Goal: Task Accomplishment & Management: Use online tool/utility

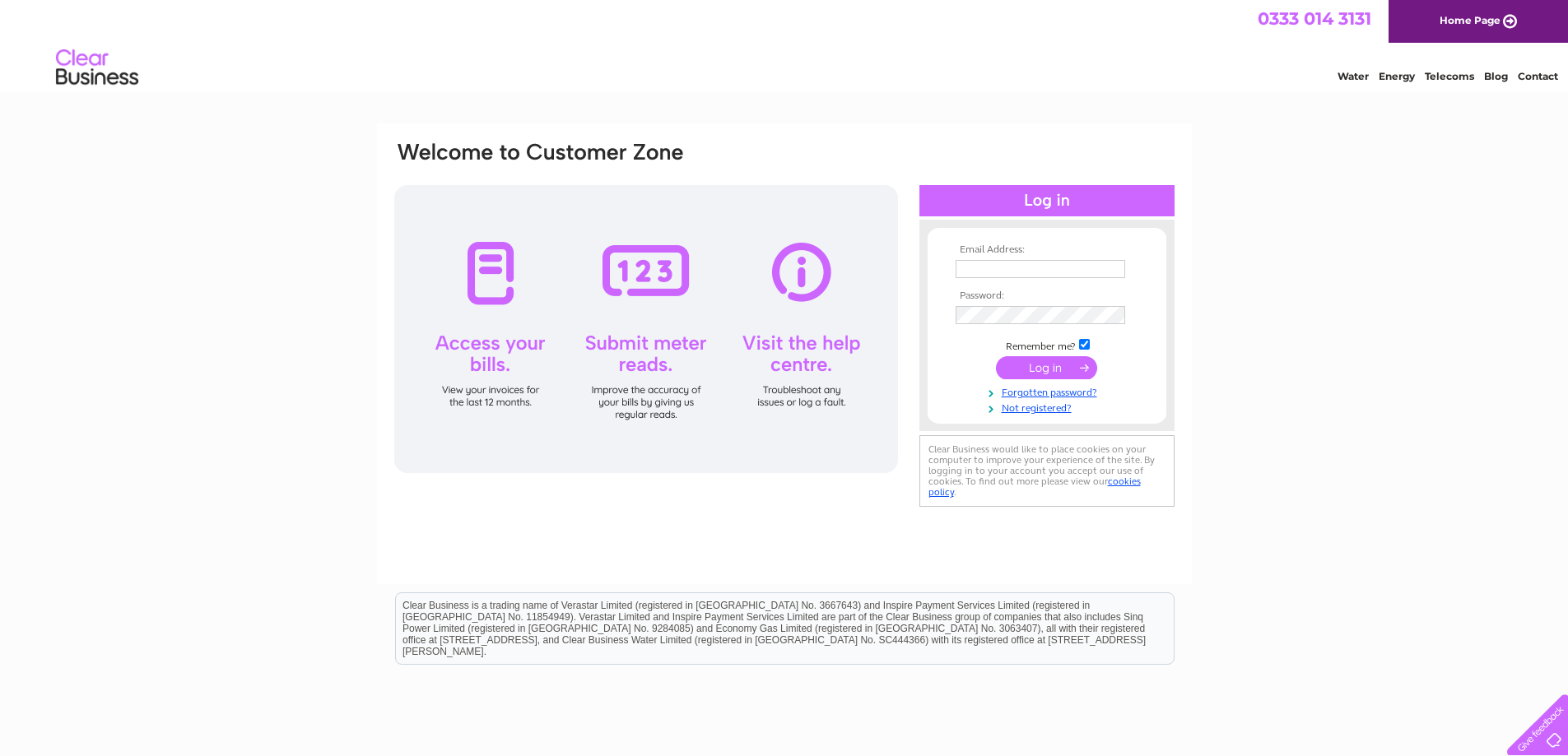
click at [961, 270] on input "text" at bounding box center [1040, 269] width 170 height 18
type input "eileenslack@gmail.com"
click at [1034, 365] on input "submit" at bounding box center [1046, 368] width 101 height 23
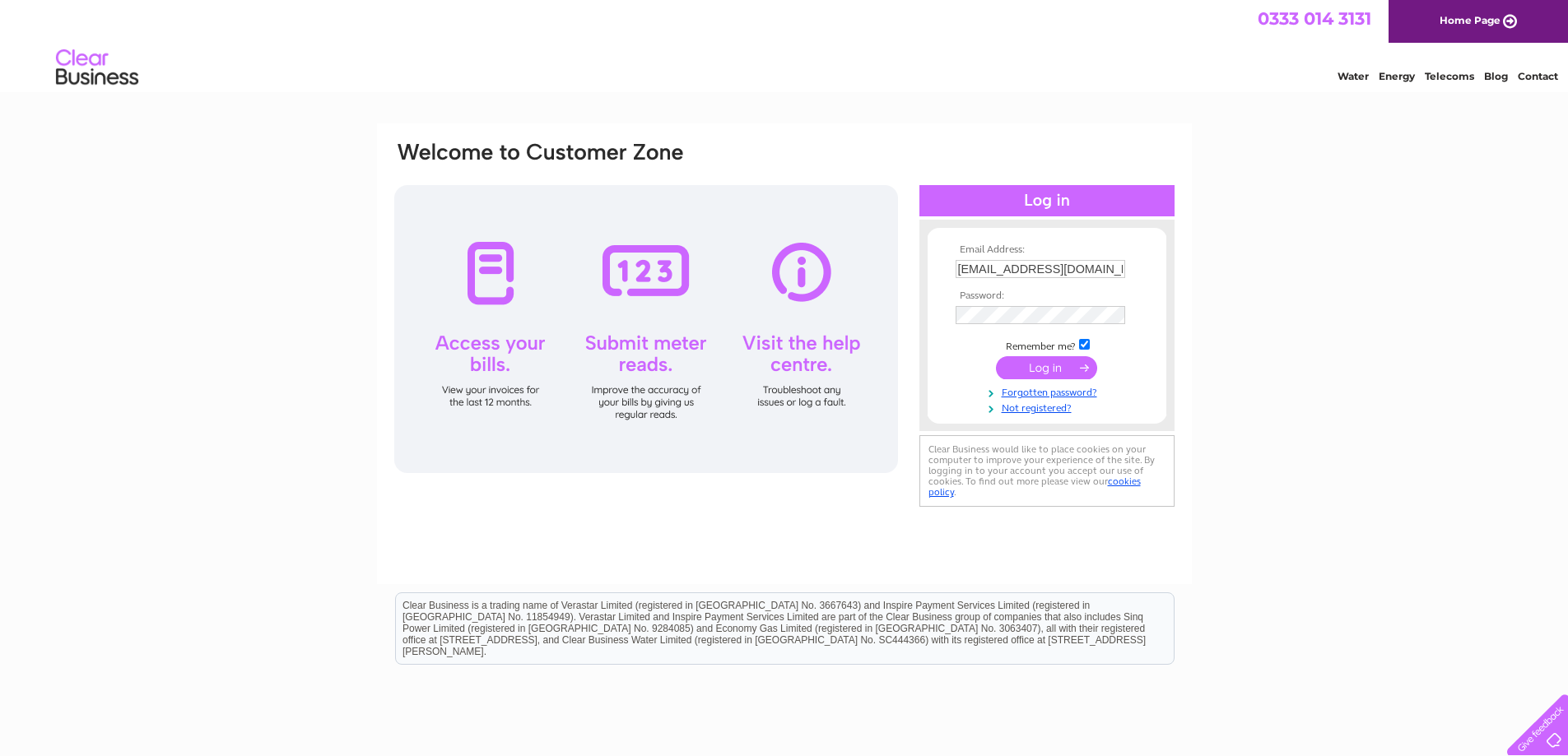
click at [1034, 365] on input "submit" at bounding box center [1046, 368] width 101 height 23
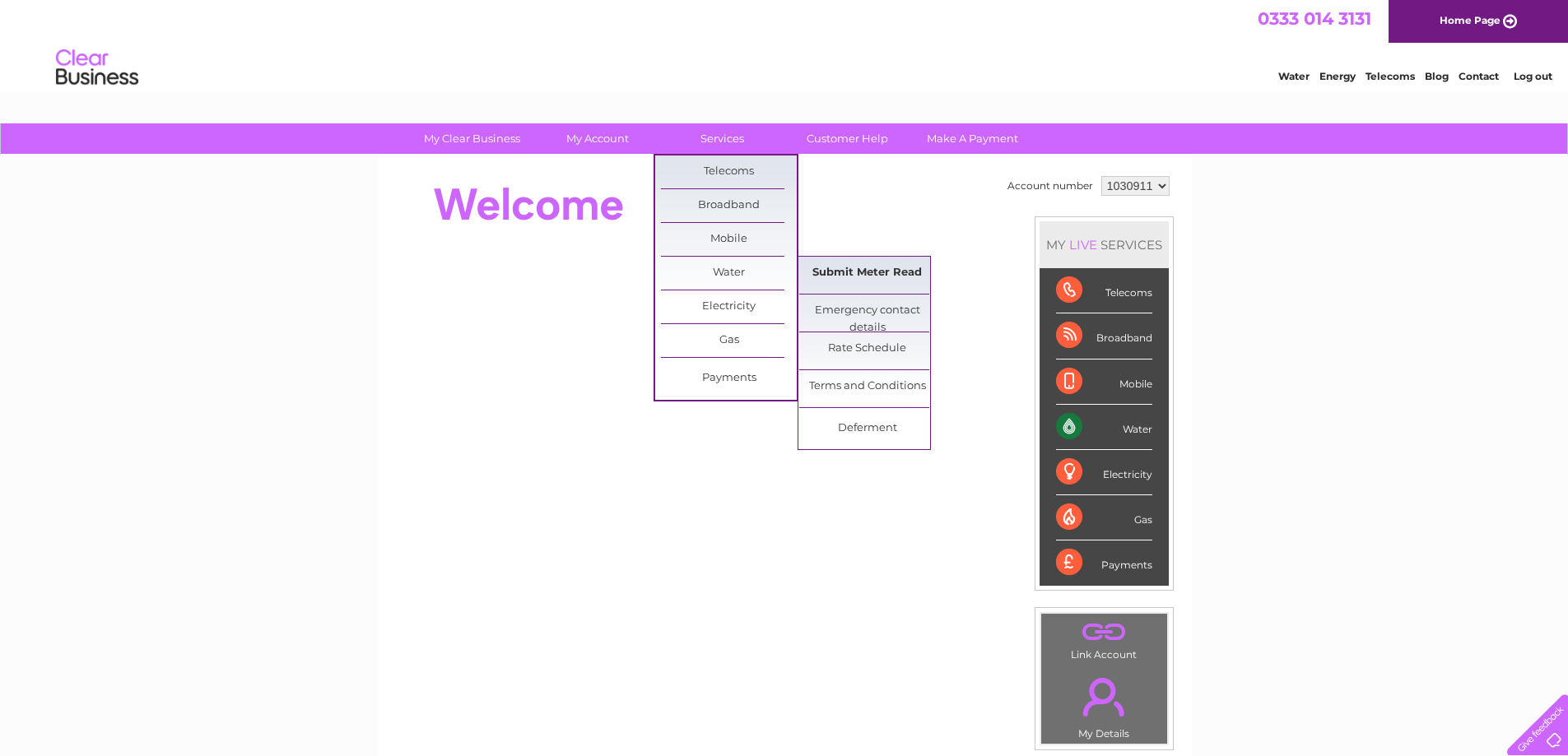
click at [910, 272] on link "Submit Meter Read" at bounding box center [867, 272] width 136 height 33
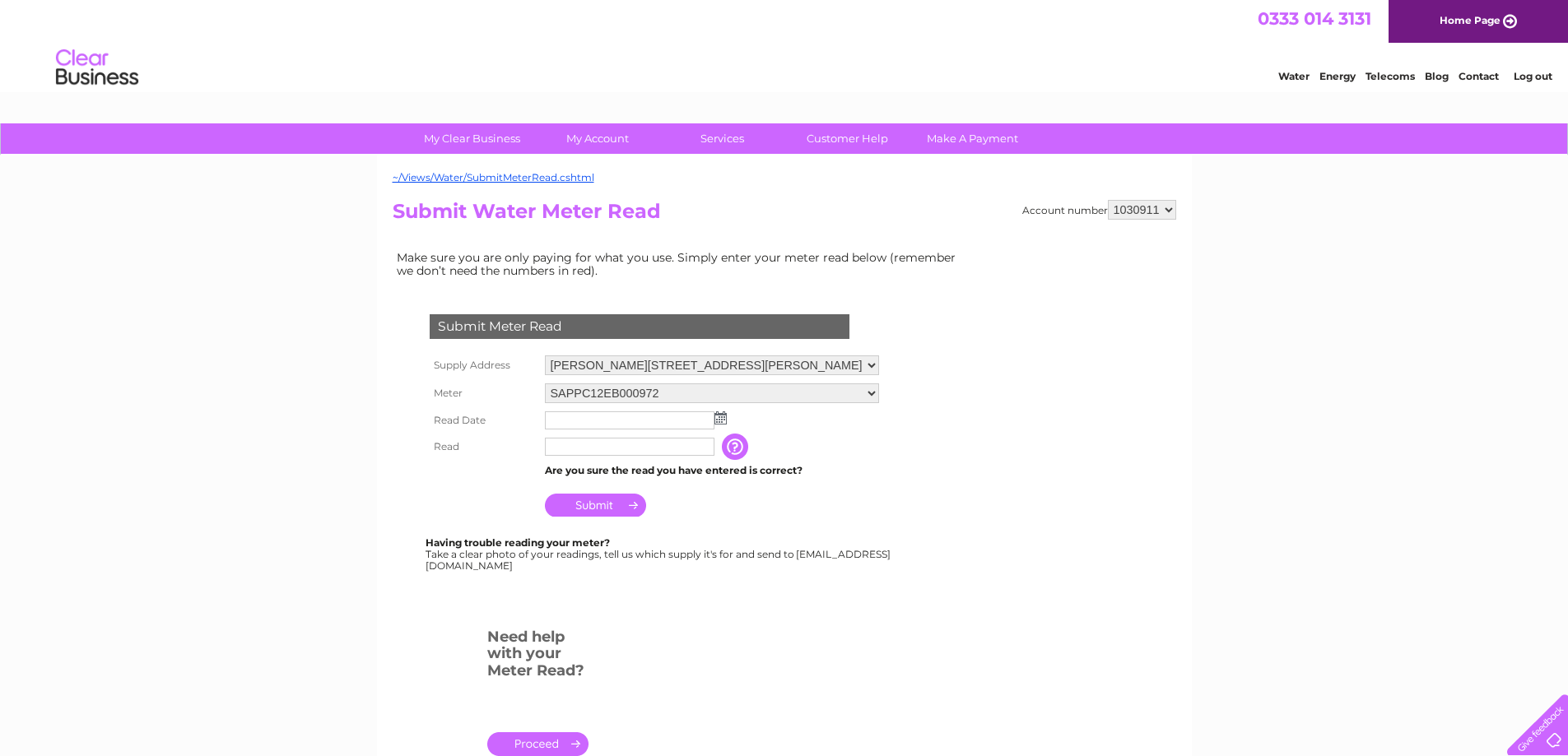
click at [722, 418] on img at bounding box center [720, 418] width 12 height 13
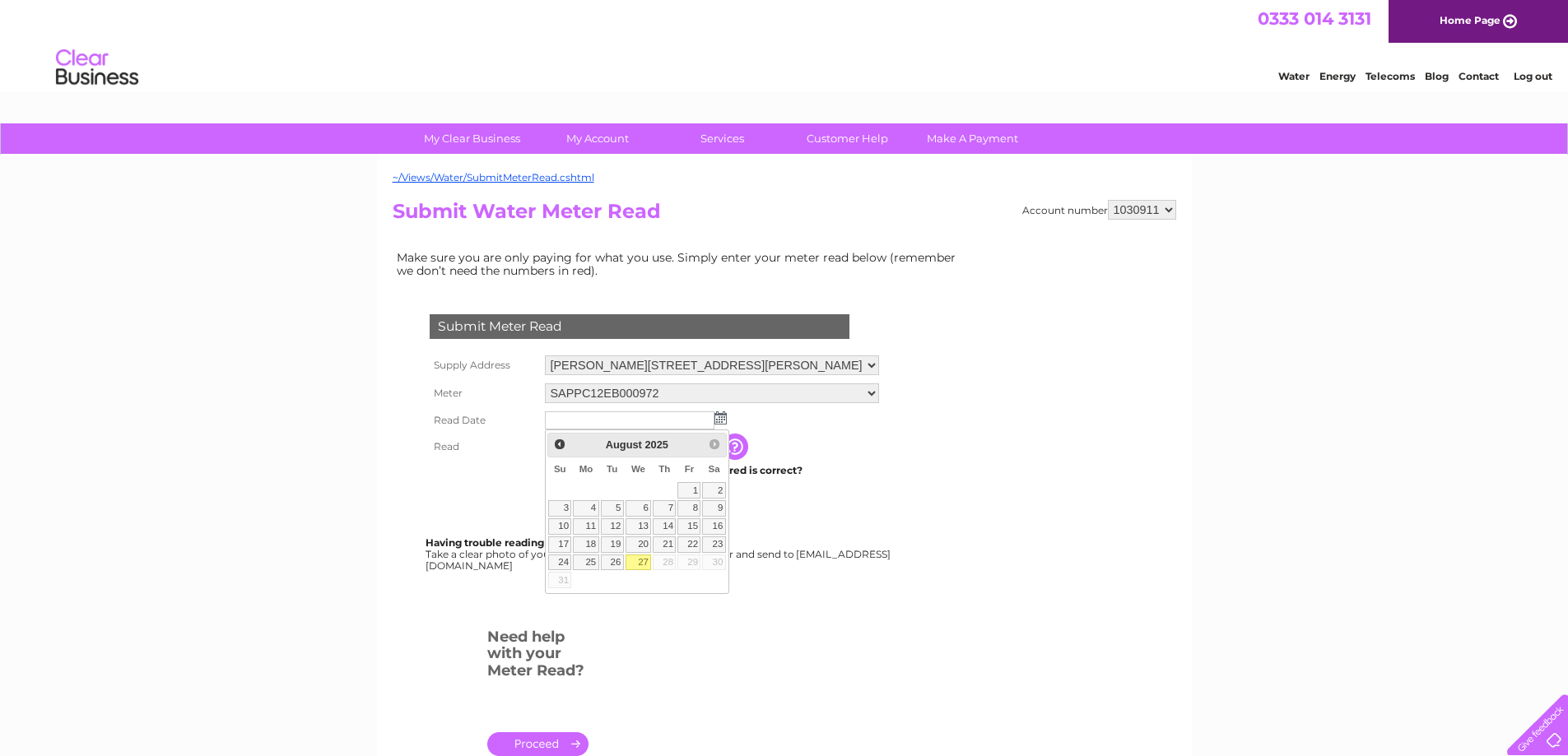
click at [652, 571] on link "27" at bounding box center [638, 562] width 26 height 16
type input "[DATE]"
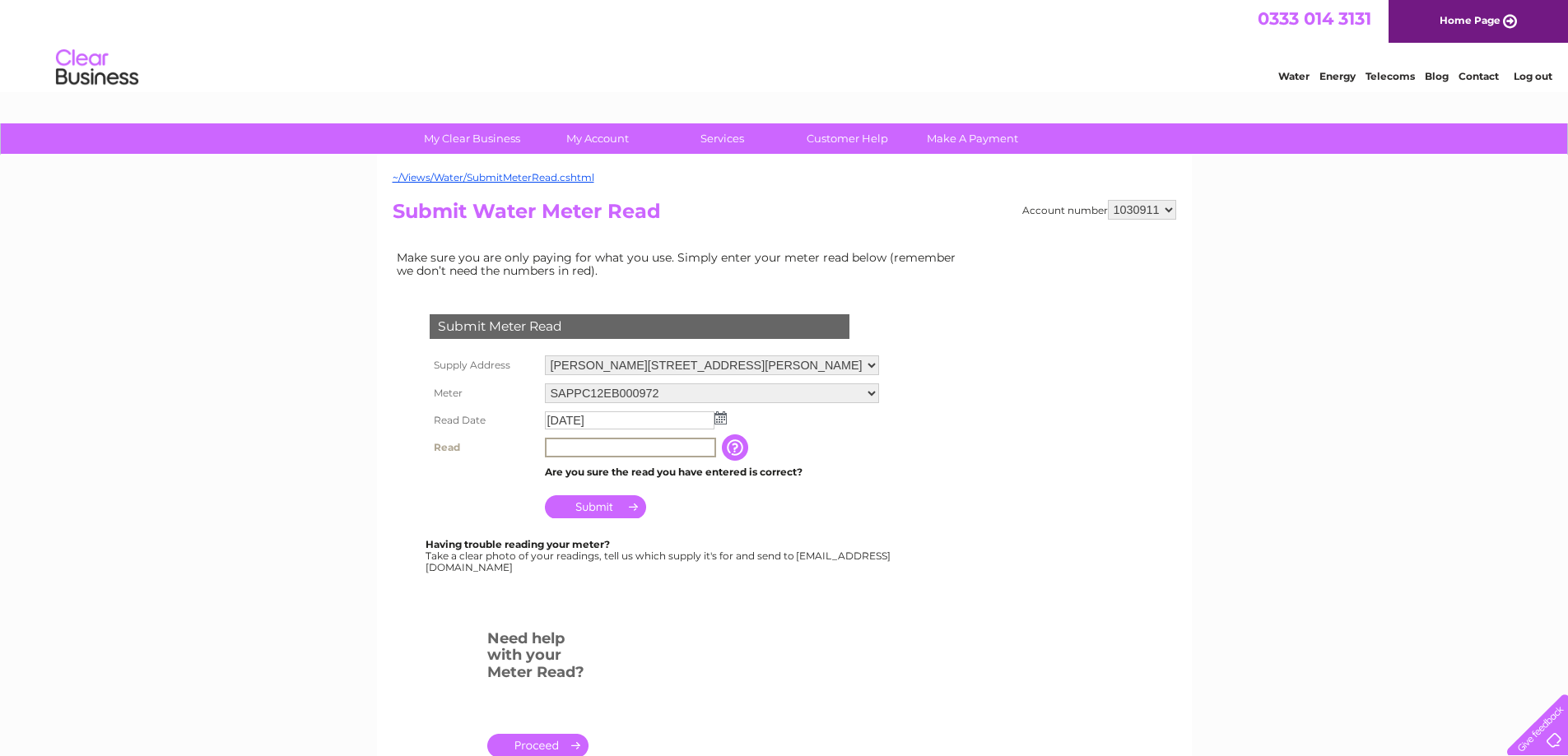
click at [555, 447] on input "text" at bounding box center [631, 447] width 172 height 20
type input "3021"
click at [612, 508] on input "Submit" at bounding box center [595, 505] width 101 height 23
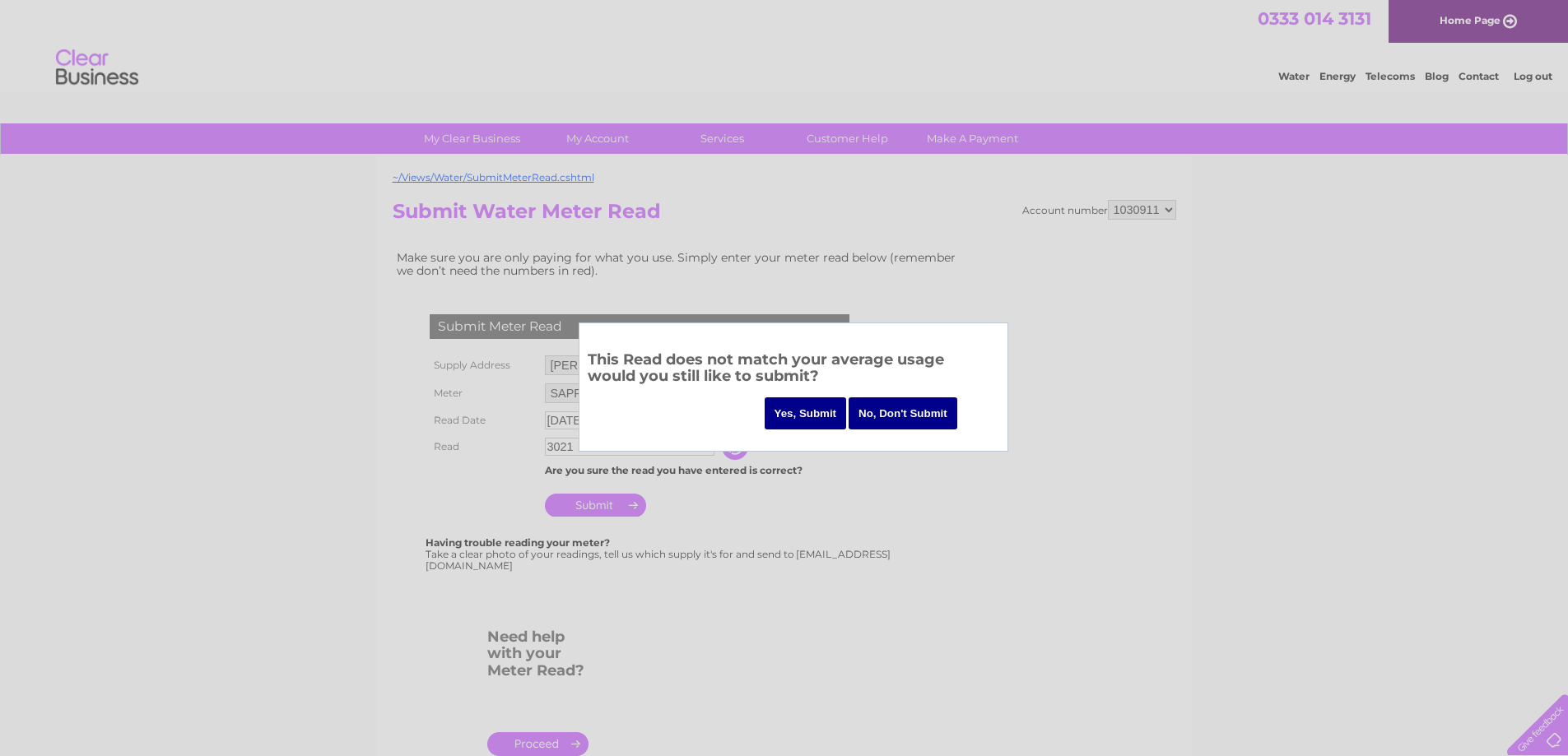
click at [822, 418] on input "Yes, Submit" at bounding box center [805, 414] width 82 height 32
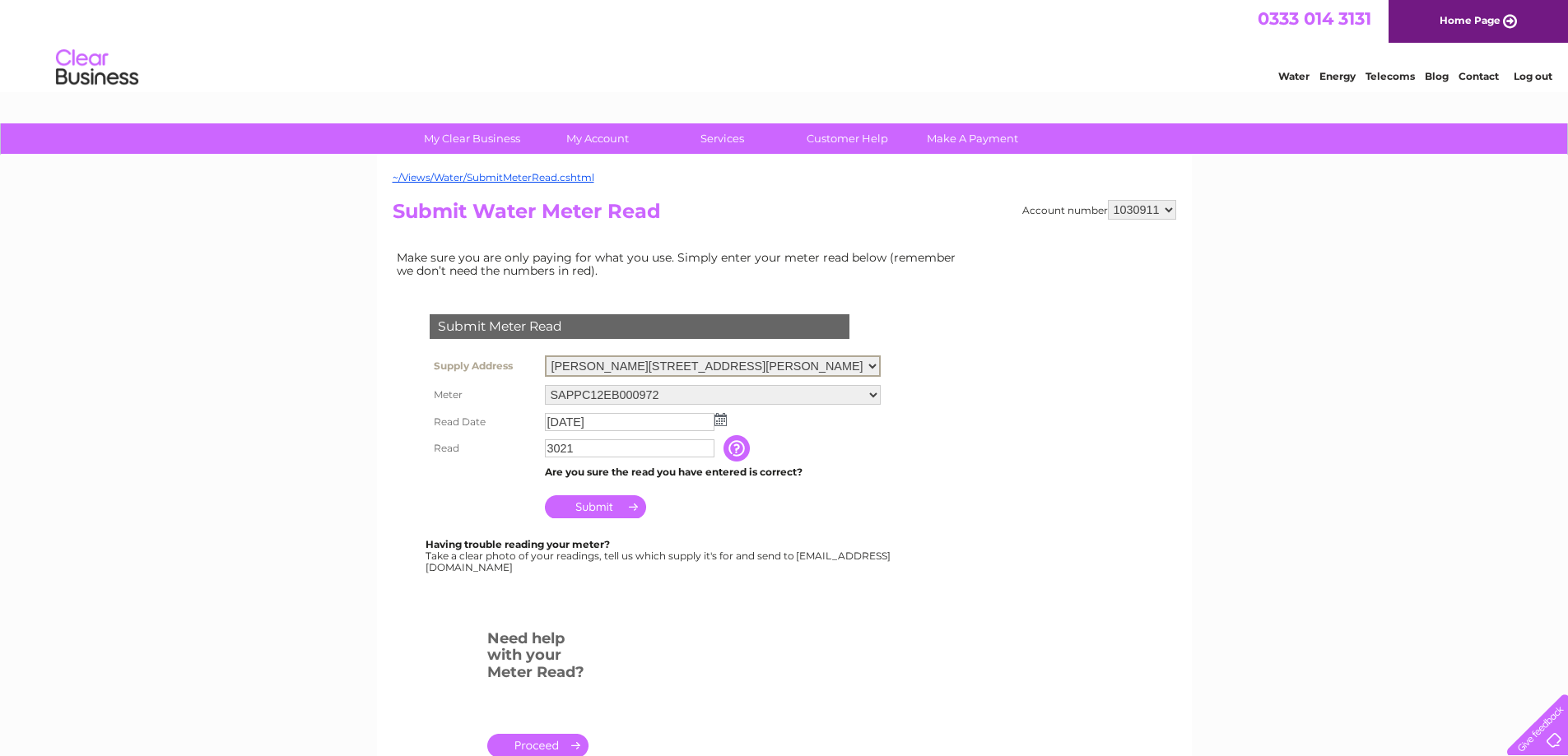
click at [881, 364] on select "Newby Farm, Newby East, Wetheral, Carlisle, Cumbria, CA4 8QX Newby Farm, Newby …" at bounding box center [713, 366] width 336 height 22
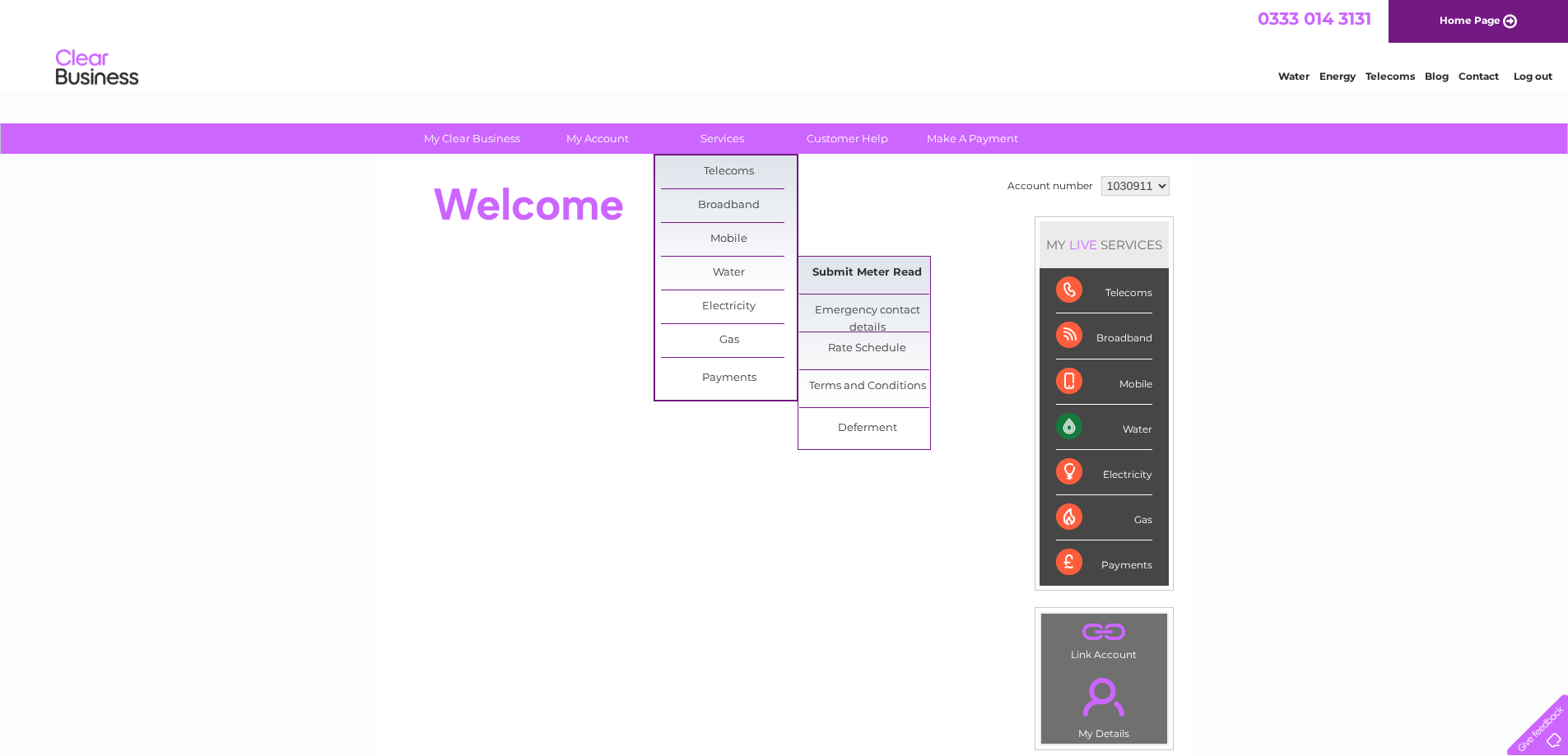
click at [870, 273] on link "Submit Meter Read" at bounding box center [867, 272] width 136 height 33
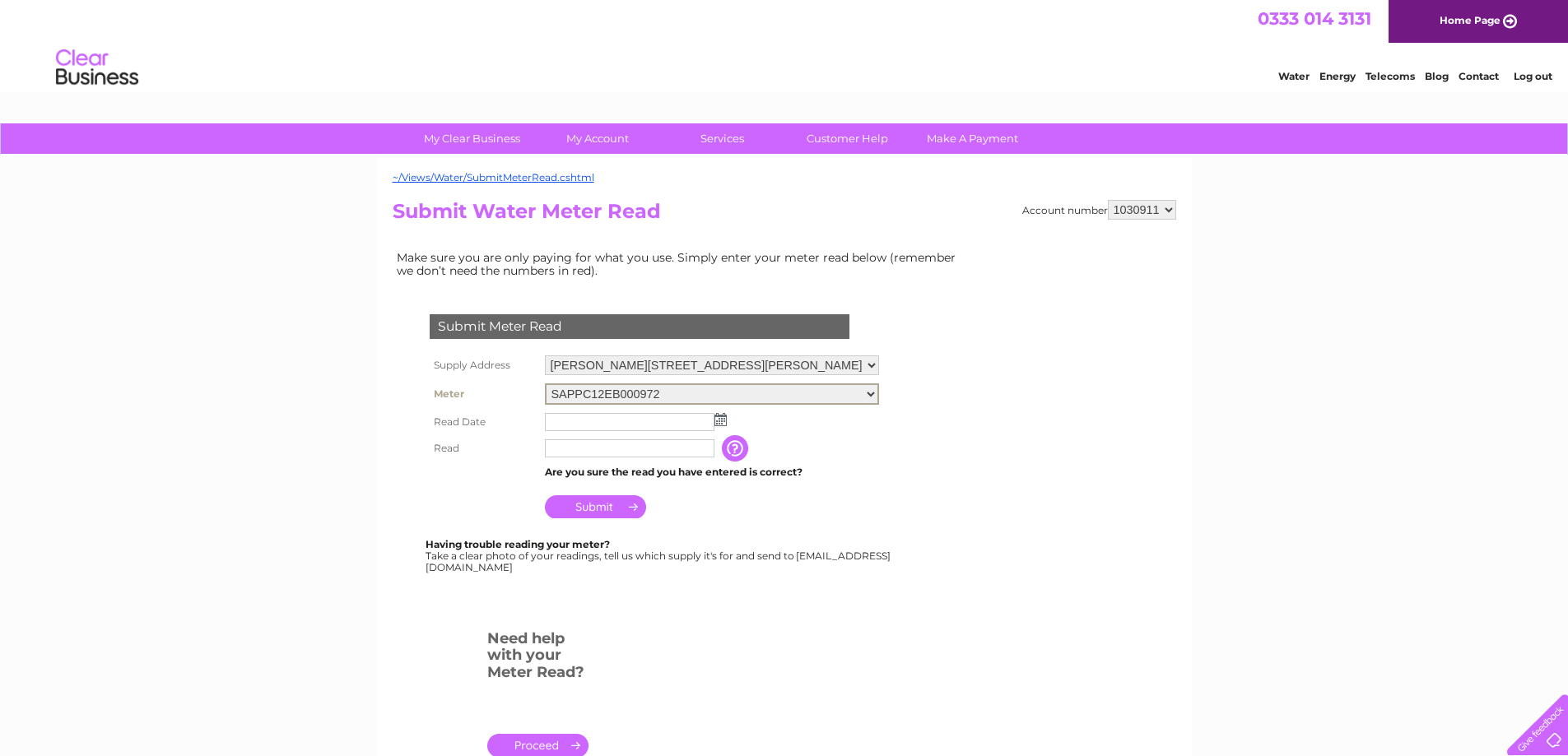
click at [879, 391] on select "SAPPC12EB000972" at bounding box center [712, 394] width 334 height 22
click at [949, 379] on form "Submit Meter Read Supply Address Newby Farm, Newby East, Wetheral, Carlisle, Cu…" at bounding box center [680, 542] width 576 height 521
click at [881, 364] on select "Newby Farm, Newby East, Wetheral, Carlisle, Cumbria, CA4 8QX Newby Farm, Newby …" at bounding box center [713, 366] width 336 height 22
click at [545, 355] on select "Newby Farm, Newby East, Wetheral, Carlisle, Cumbria, CA4 8QX Newby Farm, Newby …" at bounding box center [713, 366] width 336 height 22
click at [881, 358] on select "Newby Farm, Newby East, Wetheral, Carlisle, Cumbria, CA4 8QX Newby Farm, Newby …" at bounding box center [713, 366] width 336 height 22
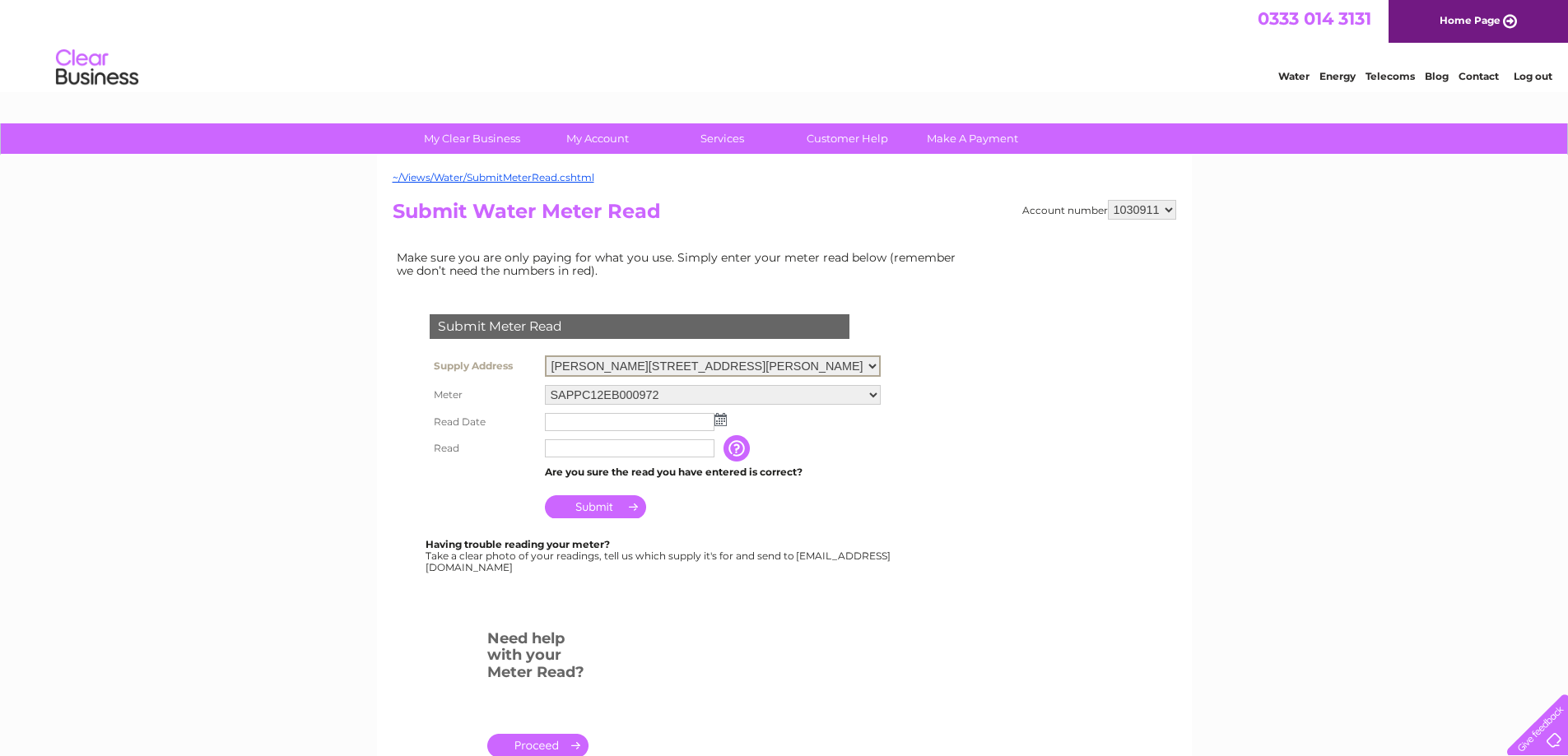
select select "535344"
click at [545, 355] on select "Newby Farm, Newby East, Wetheral, Carlisle, Cumbria, CA4 8QX Newby Farm, Newby …" at bounding box center [713, 366] width 336 height 22
click at [719, 414] on img at bounding box center [720, 418] width 12 height 13
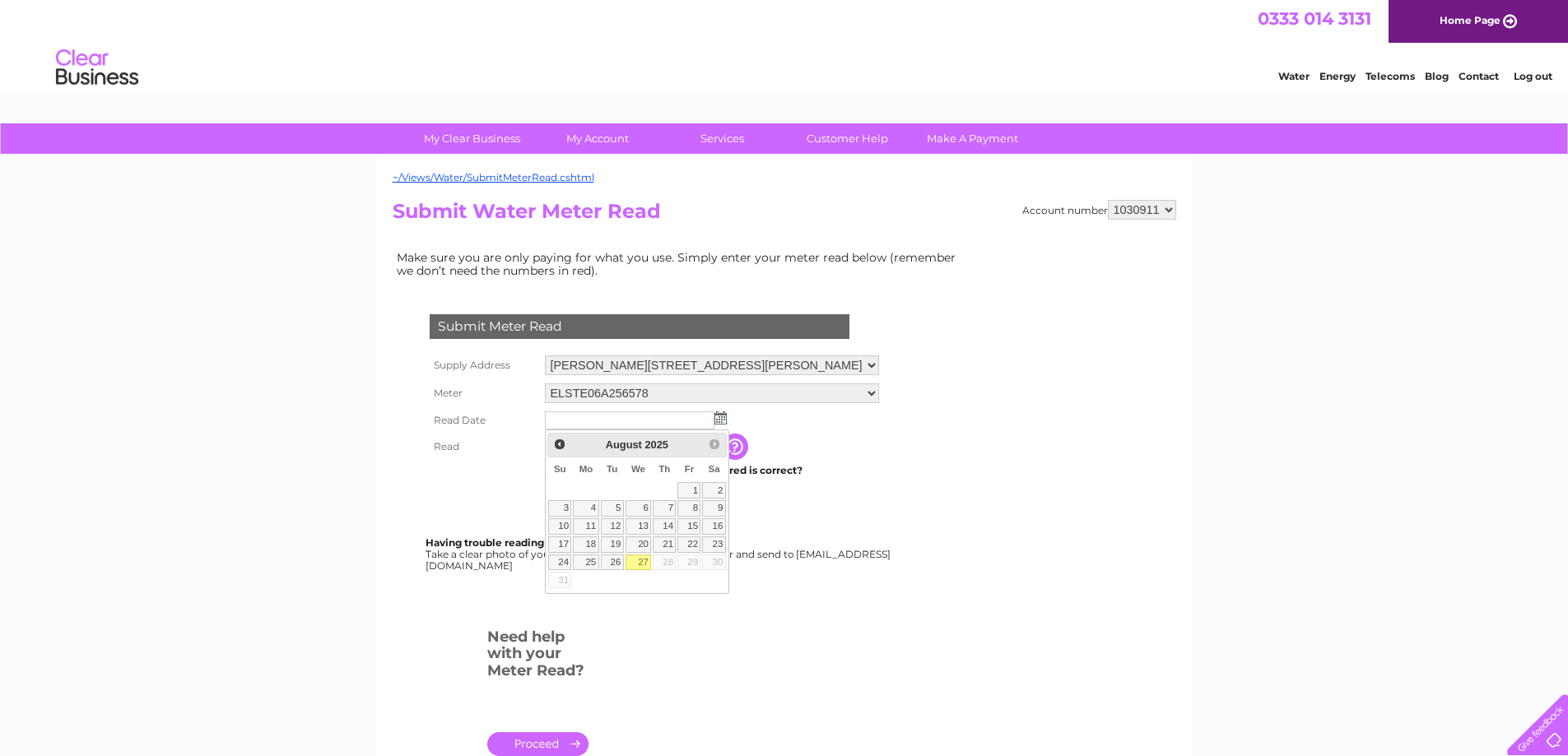
click at [652, 571] on link "27" at bounding box center [638, 562] width 26 height 16
type input "[DATE]"
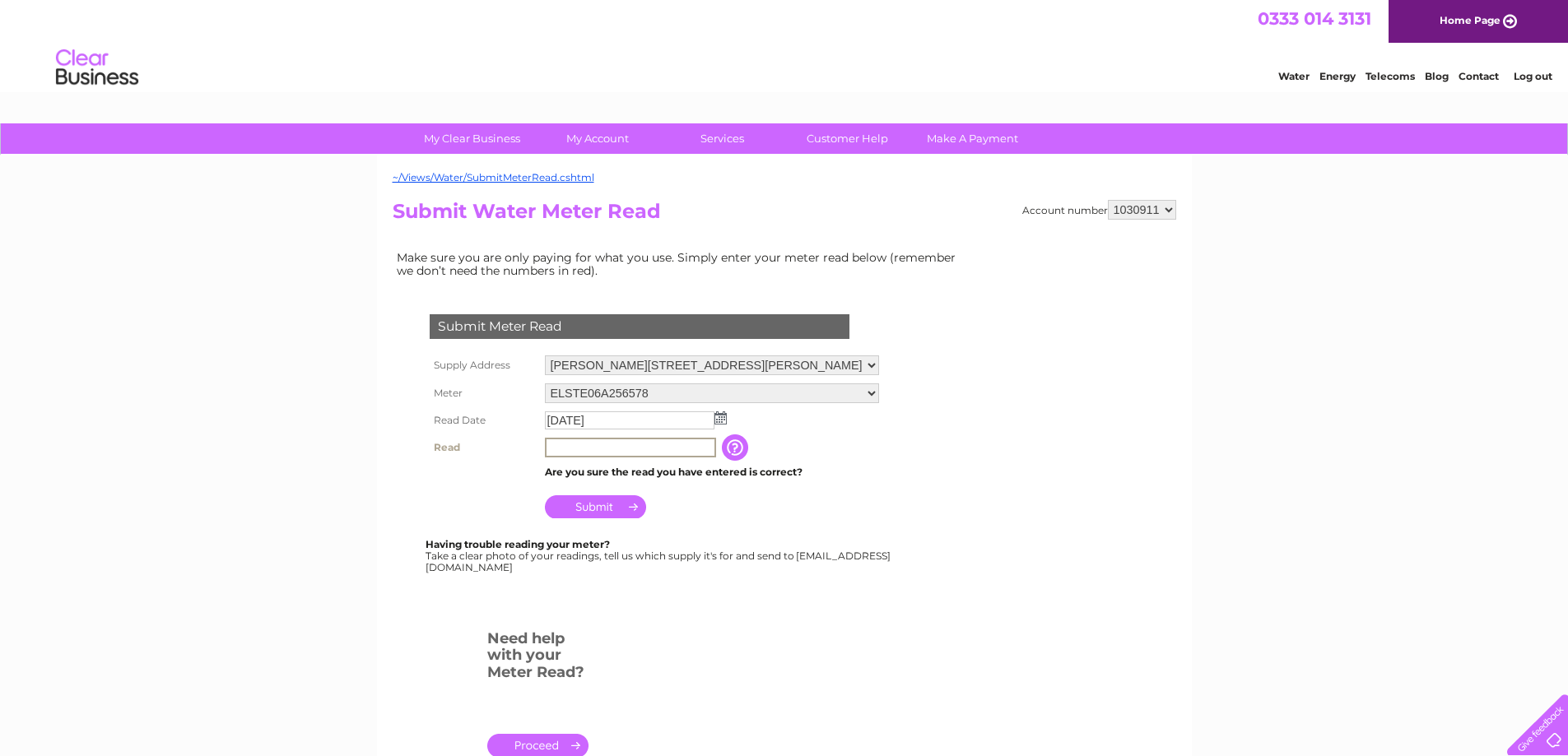
click at [551, 443] on input "text" at bounding box center [631, 447] width 172 height 20
type input "6815"
click at [586, 504] on input "Submit" at bounding box center [595, 506] width 101 height 23
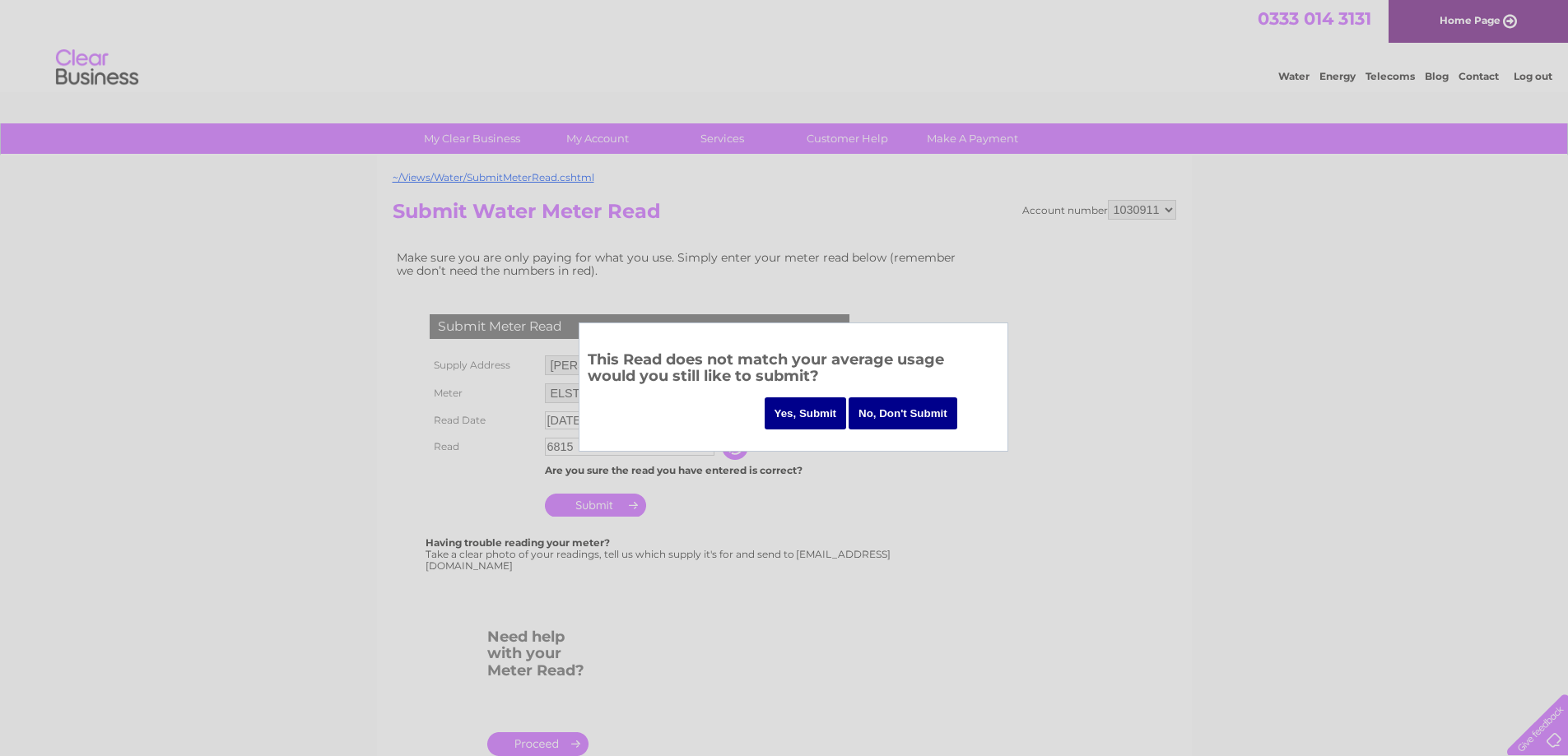
click at [825, 410] on input "Yes, Submit" at bounding box center [805, 414] width 82 height 32
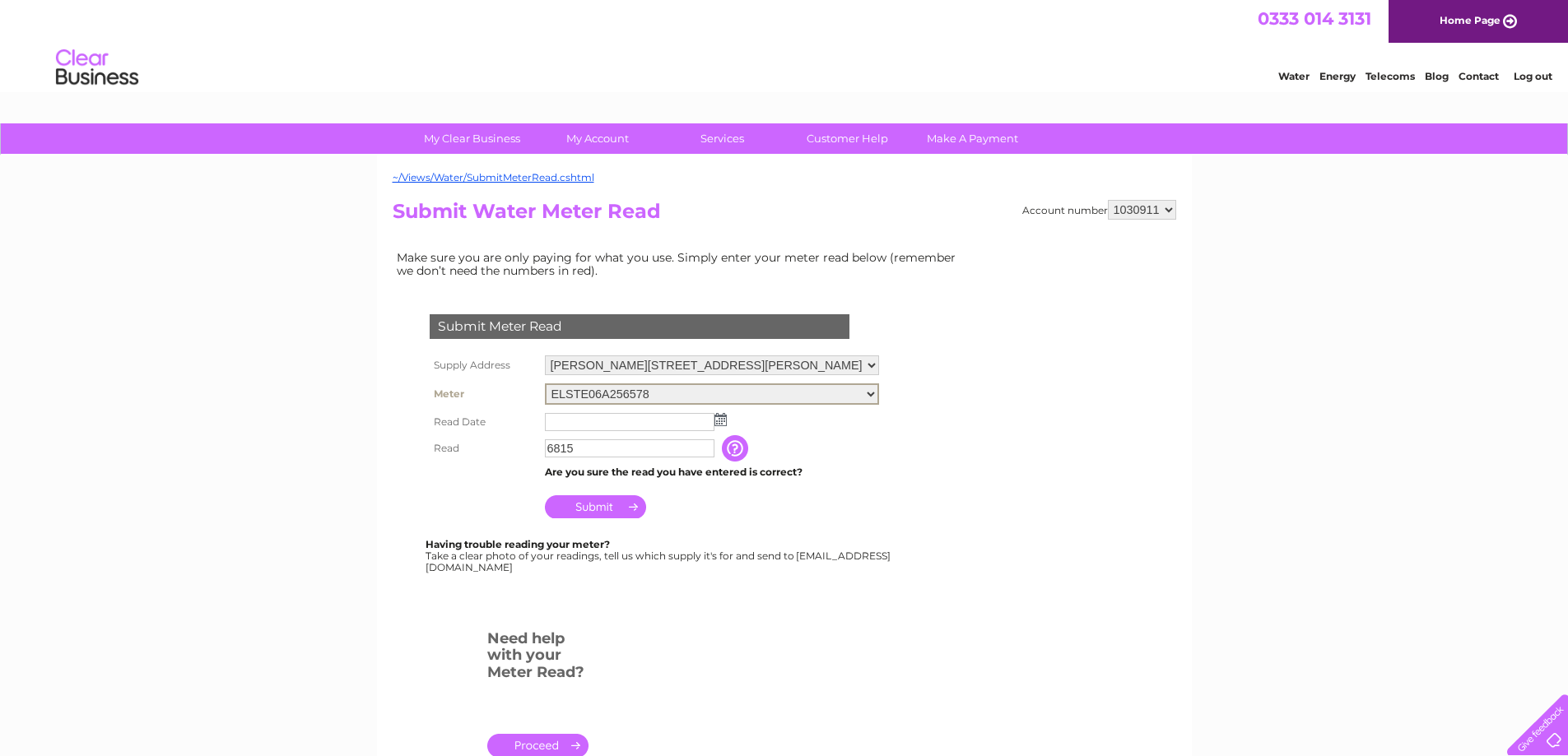
click at [879, 391] on select "ELSTE06A256578" at bounding box center [712, 394] width 334 height 22
click at [883, 441] on td "The reading you have just taken from your water meter. Our records indicate you…" at bounding box center [817, 447] width 132 height 26
click at [879, 366] on select "[PERSON_NAME][GEOGRAPHIC_DATA], [PERSON_NAME][GEOGRAPHIC_DATA], [GEOGRAPHIC_DAT…" at bounding box center [713, 366] width 336 height 22
select select "535345"
click at [545, 355] on select "[PERSON_NAME][GEOGRAPHIC_DATA], [PERSON_NAME][GEOGRAPHIC_DATA], [GEOGRAPHIC_DAT…" at bounding box center [713, 366] width 336 height 22
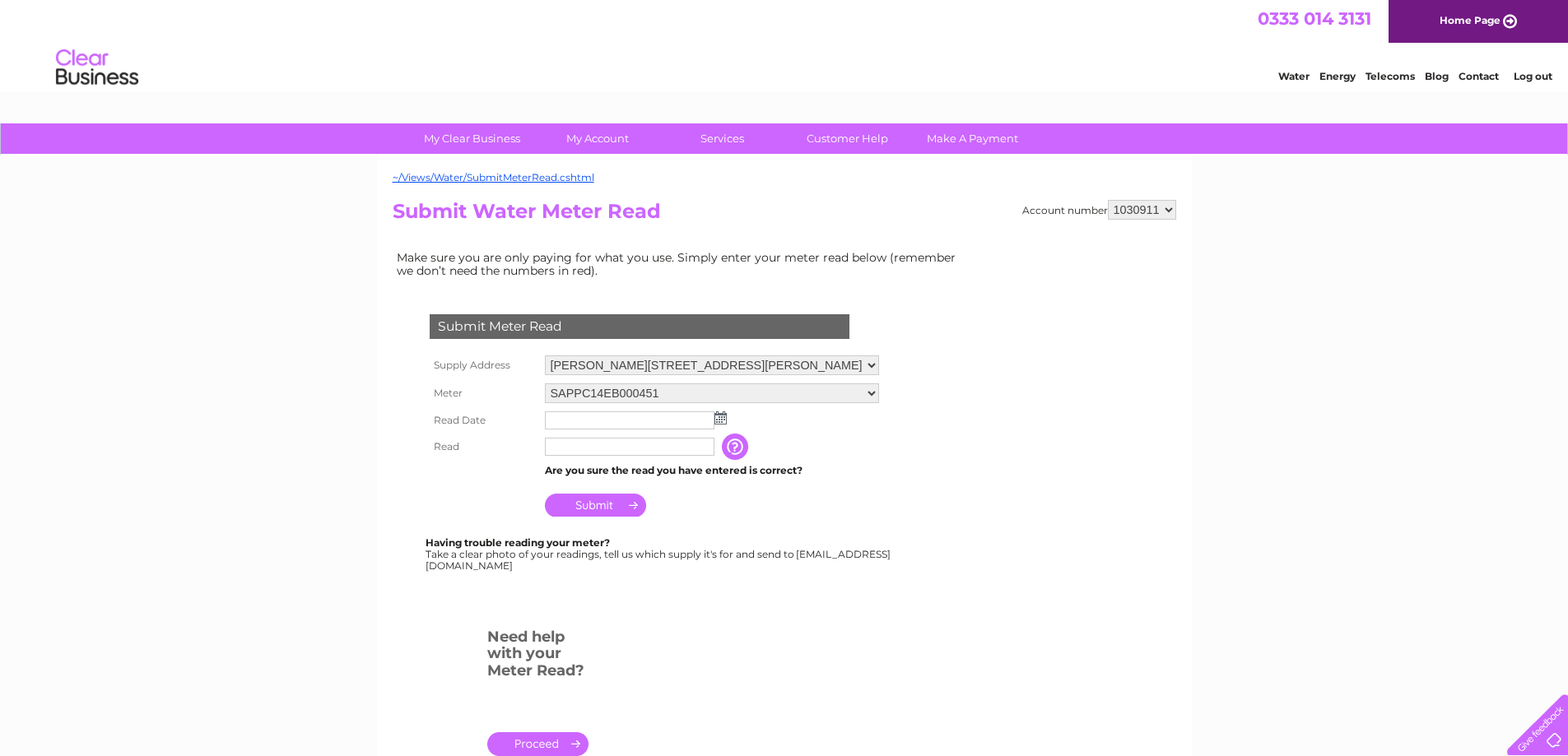
click at [717, 417] on img at bounding box center [720, 418] width 12 height 13
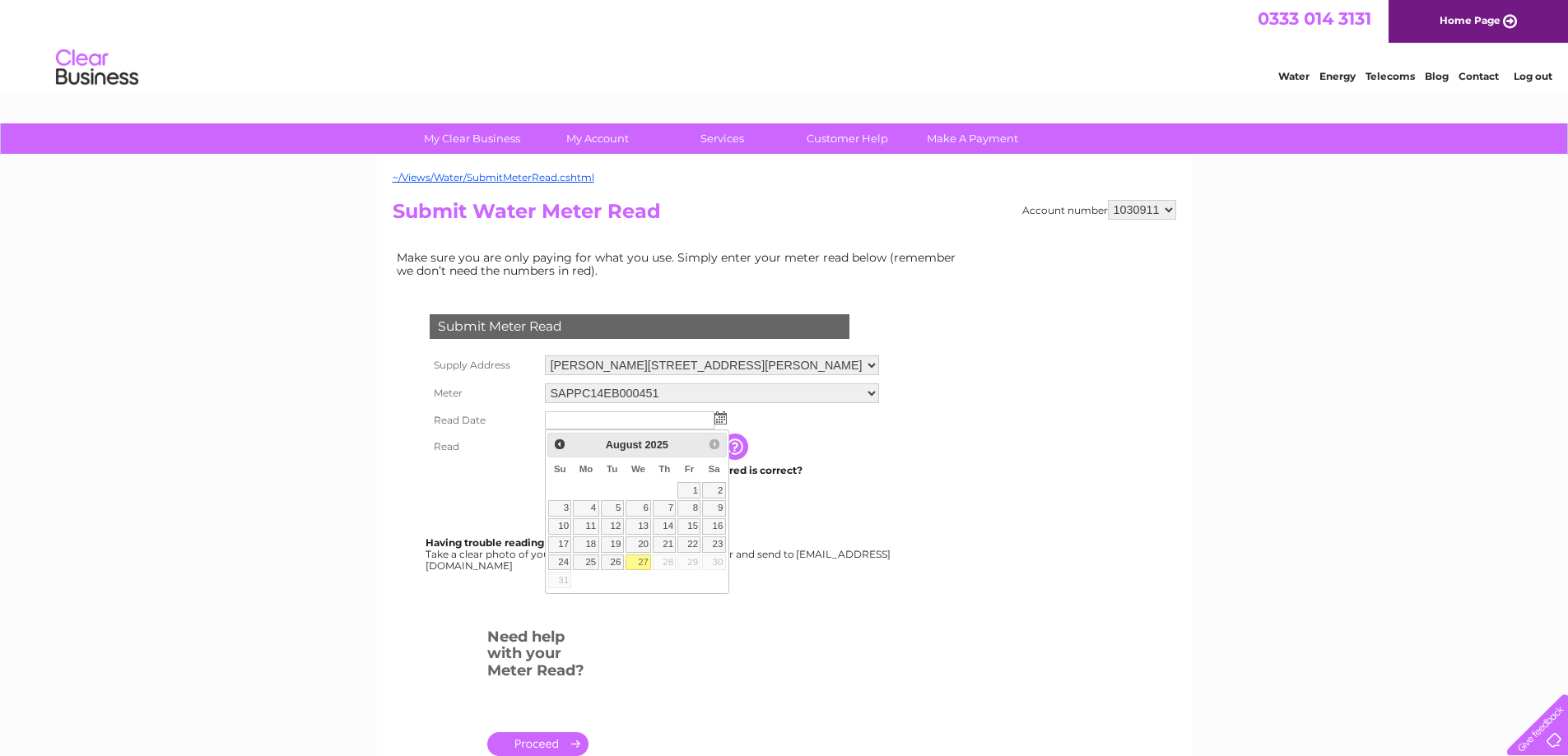
click at [652, 571] on link "27" at bounding box center [638, 562] width 26 height 16
type input "[DATE]"
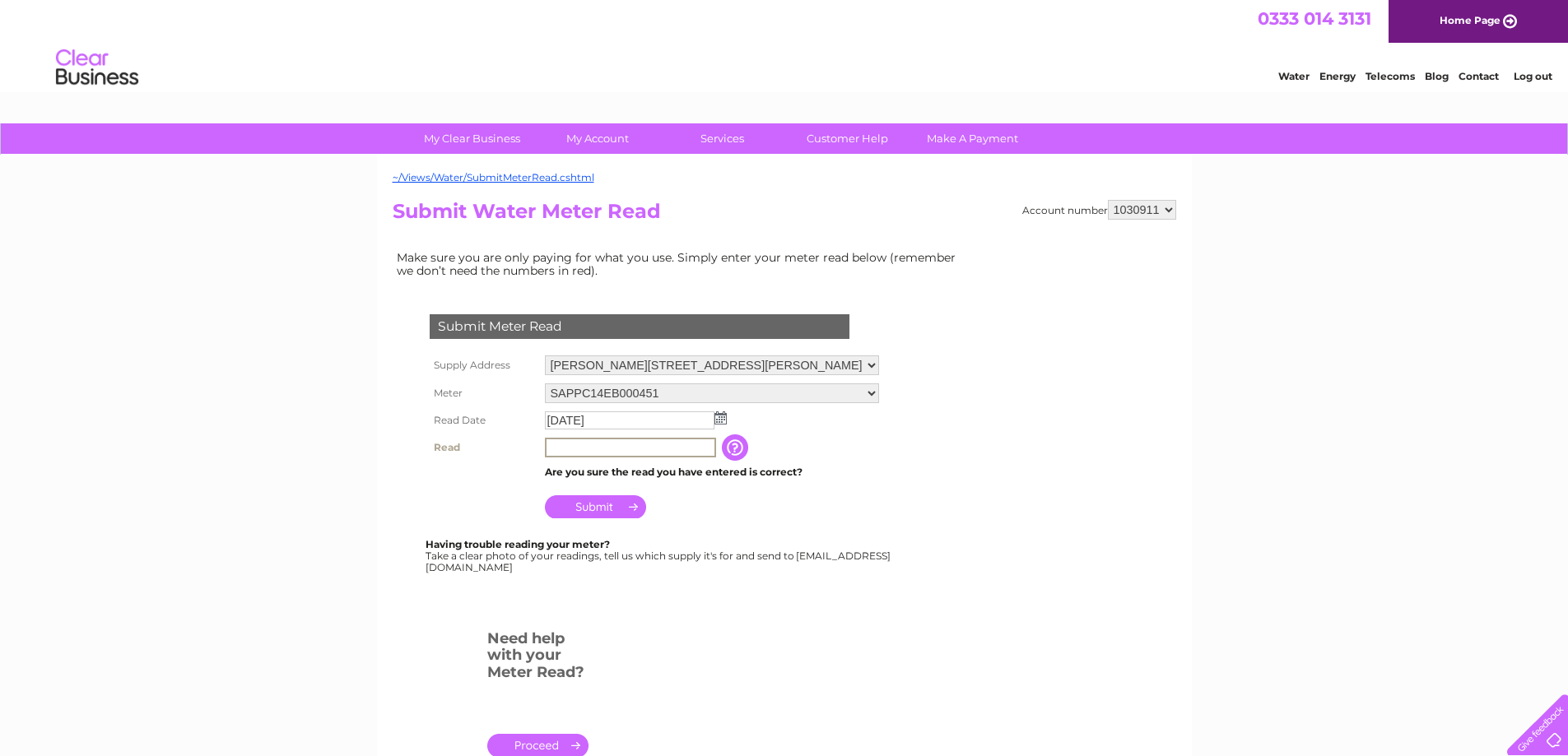
click at [547, 447] on input "text" at bounding box center [631, 447] width 172 height 20
type input "1094"
click at [596, 501] on input "Submit" at bounding box center [595, 506] width 101 height 23
click at [881, 364] on select "Newby Farm, Newby East, Wetheral, Carlisle, Cumbria, CA4 8QX Newby Farm, Newby …" at bounding box center [713, 366] width 336 height 22
select select "535346"
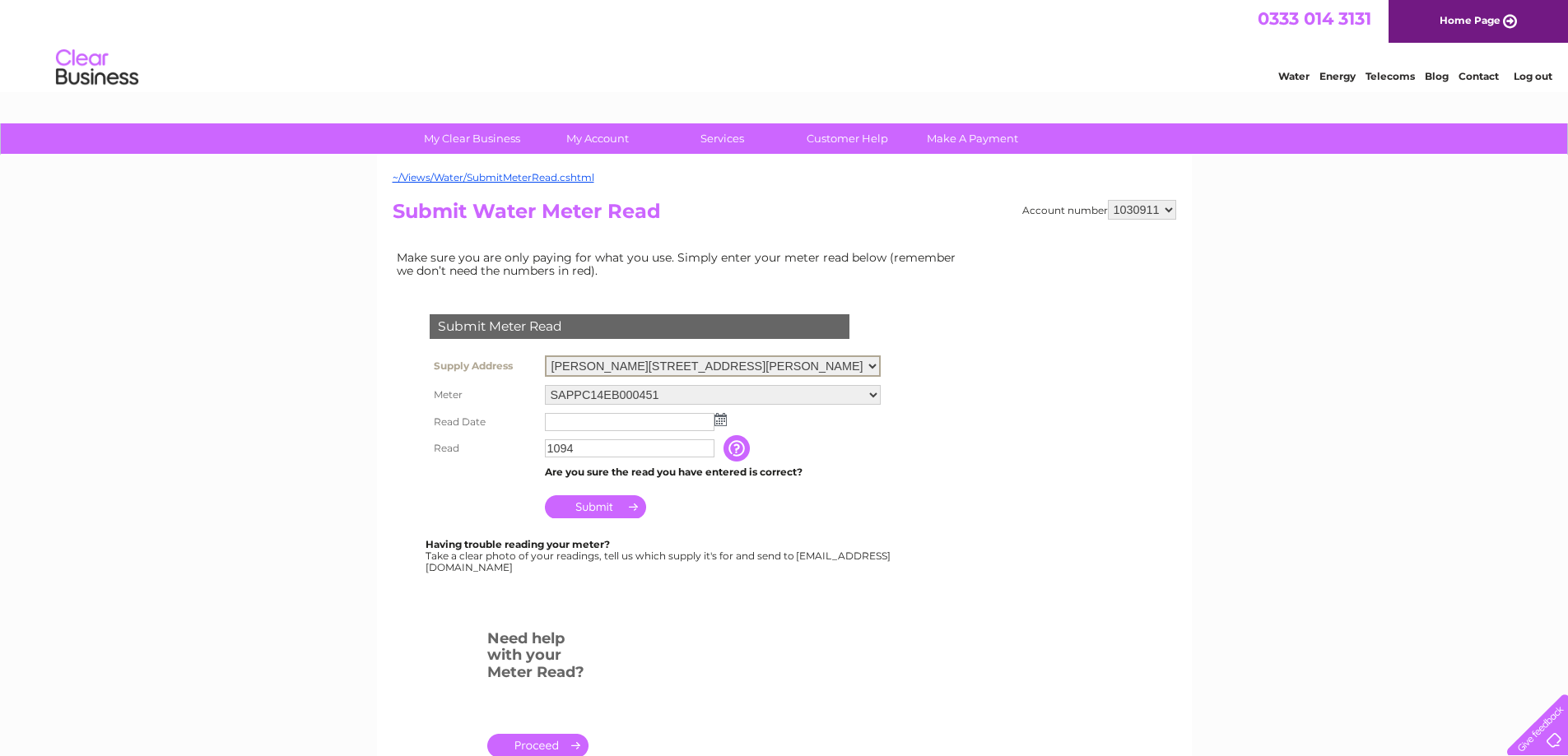
click at [545, 355] on select "Newby Farm, Newby East, Wetheral, Carlisle, Cumbria, CA4 8QX Newby Farm, Newby …" at bounding box center [713, 366] width 336 height 22
click at [718, 422] on img at bounding box center [720, 418] width 12 height 13
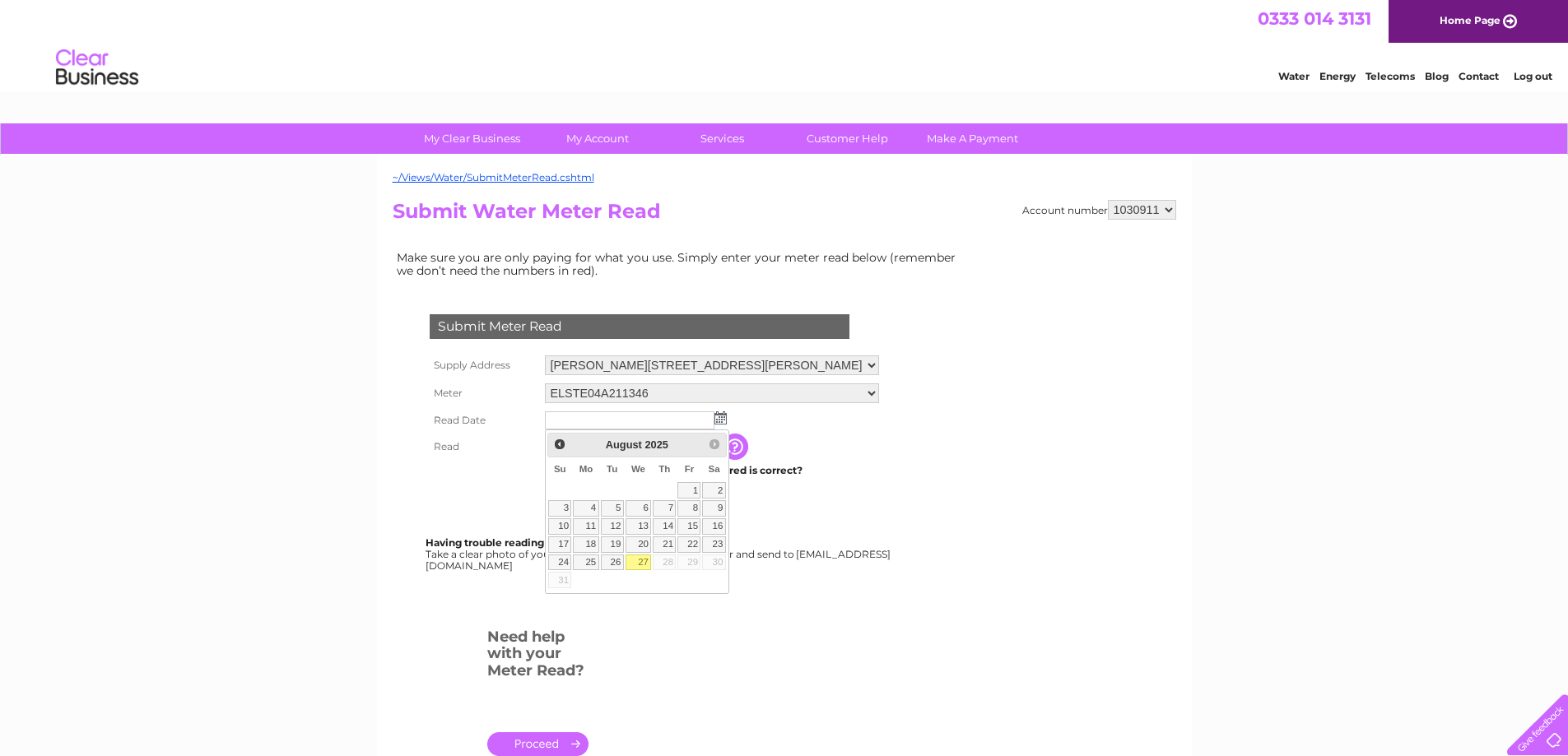
click at [652, 571] on link "27" at bounding box center [638, 562] width 26 height 16
type input "2025/08/27"
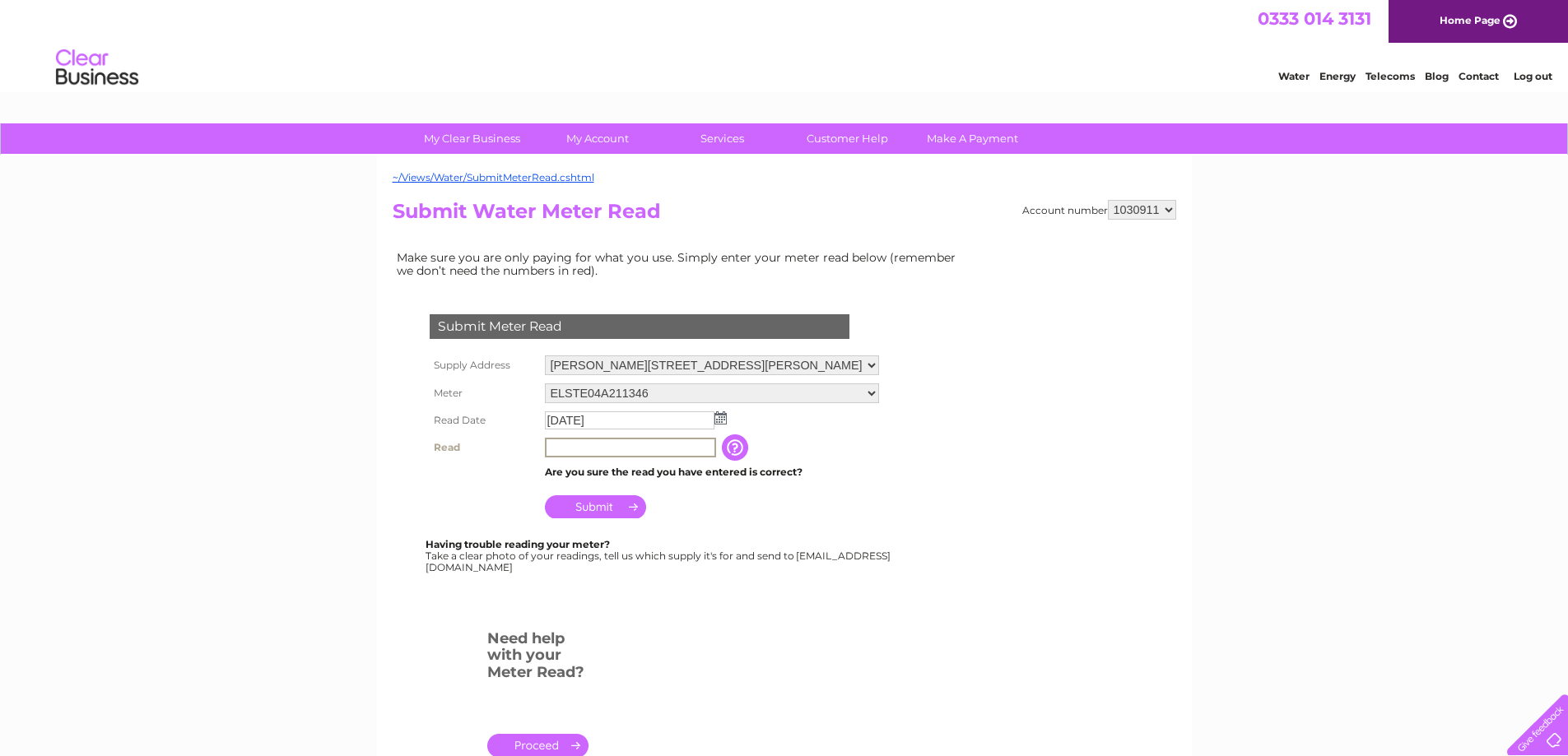
click at [553, 449] on input "text" at bounding box center [631, 447] width 172 height 20
type input "1655"
click at [581, 510] on input "Submit" at bounding box center [595, 505] width 101 height 23
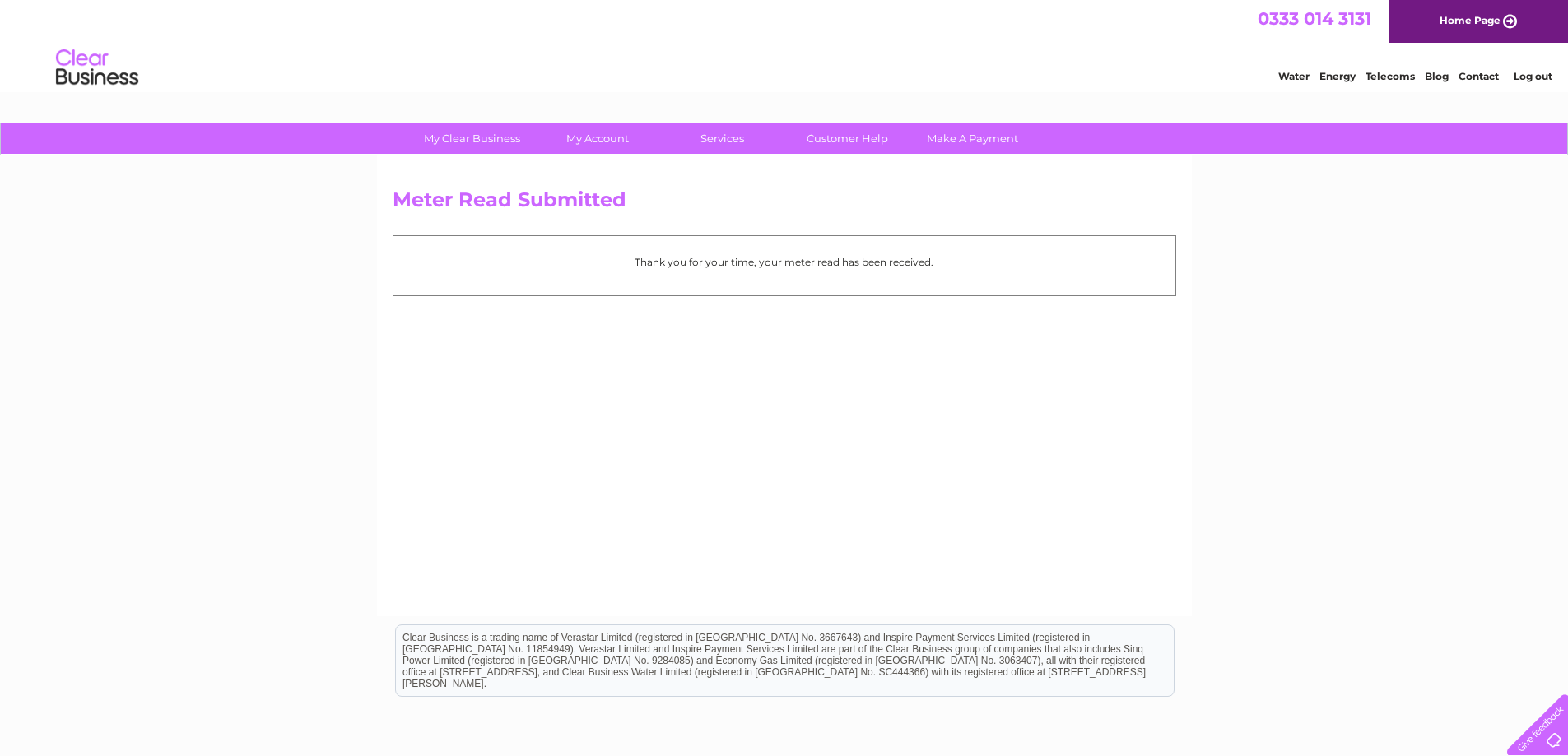
click at [1530, 82] on link "Log out" at bounding box center [1532, 75] width 39 height 12
